Goal: Check status: Check status

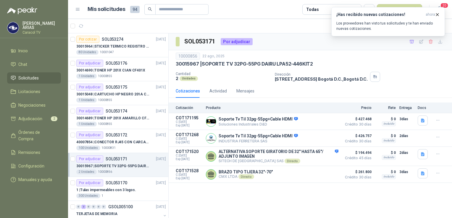
click at [330, 61] on div "30015967 | SOPORTE TV 32PG-55PG DAIRU LPA52-446KIT2" at bounding box center [310, 64] width 269 height 6
click at [41, 118] on span "Adjudicación" at bounding box center [30, 119] width 24 height 7
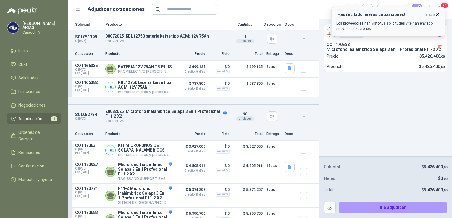
click at [437, 12] on icon "button" at bounding box center [437, 14] width 5 height 5
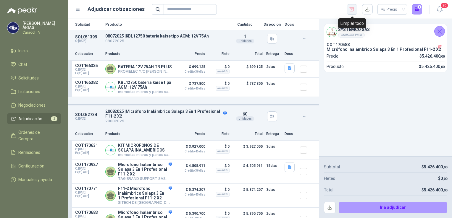
click at [353, 9] on icon "button" at bounding box center [352, 10] width 6 height 6
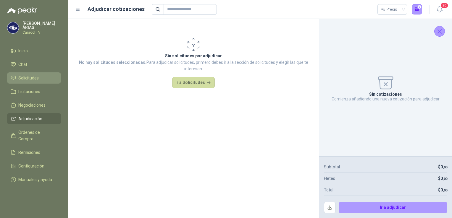
click at [23, 78] on span "Solicitudes" at bounding box center [28, 78] width 20 height 7
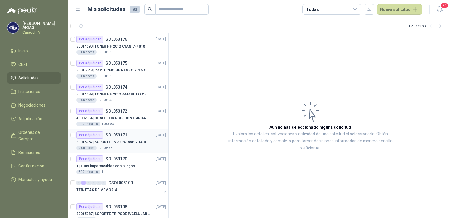
click at [122, 144] on p "30015967 | SOPORTE TV 32PG-55PG DAIRU LPA52-446KIT2" at bounding box center [113, 143] width 74 height 6
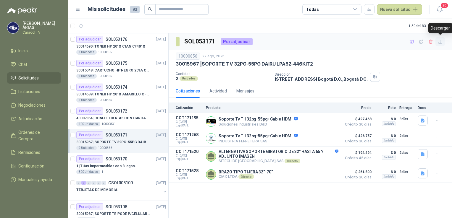
click at [440, 41] on icon "button" at bounding box center [440, 41] width 5 height 5
click at [324, 94] on div "Cotizaciones Actividad Mensajes" at bounding box center [310, 91] width 269 height 14
click at [411, 42] on icon "button" at bounding box center [412, 41] width 5 height 5
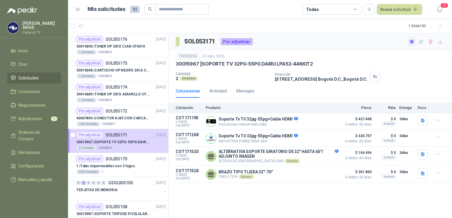
click at [41, 180] on ul "Inicio Chat Solicitudes Licitaciones Negociaciones Adjudicación 1 Órdenes de Co…" at bounding box center [34, 116] width 68 height 143
click at [38, 116] on span "Adjudicación" at bounding box center [30, 119] width 24 height 7
